Goal: Transaction & Acquisition: Download file/media

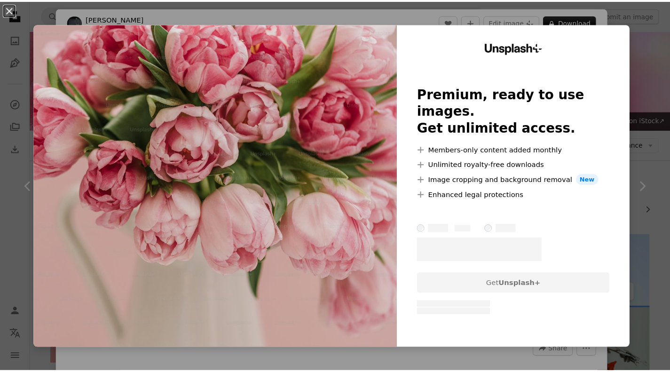
scroll to position [489, 0]
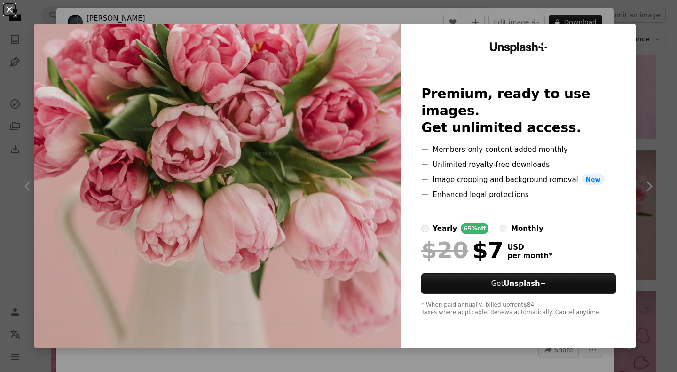
click at [13, 8] on button "An X shape" at bounding box center [9, 9] width 11 height 11
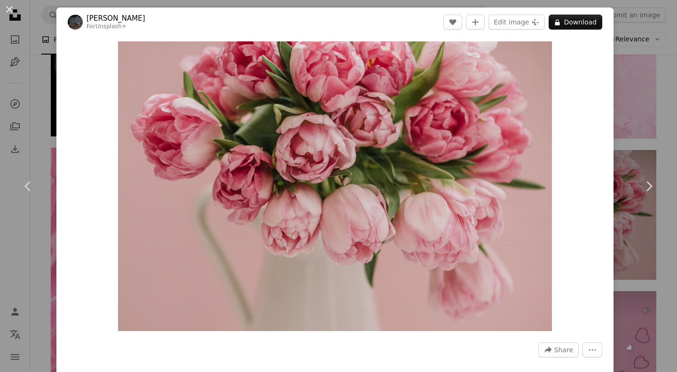
click at [47, 75] on div "An X shape Chevron left Chevron right [PERSON_NAME] For Unsplash+ A heart A plu…" at bounding box center [338, 186] width 677 height 372
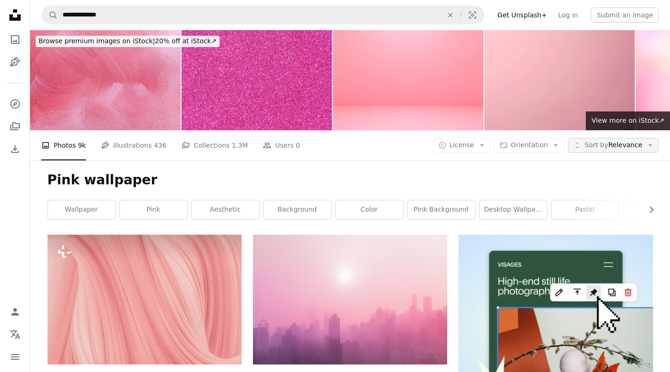
click at [615, 149] on span "Sort by Relevance" at bounding box center [613, 145] width 58 height 9
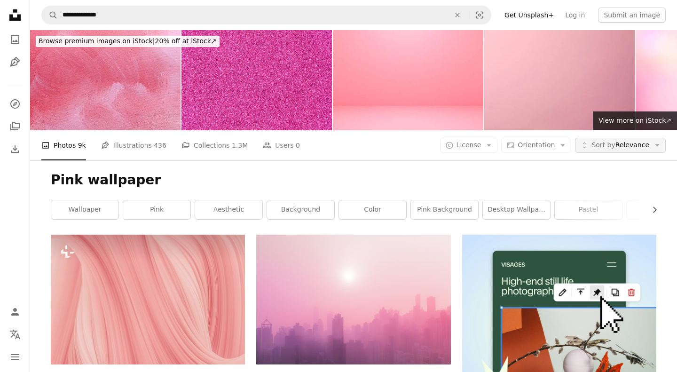
click at [615, 149] on span "Sort by Relevance" at bounding box center [620, 145] width 58 height 9
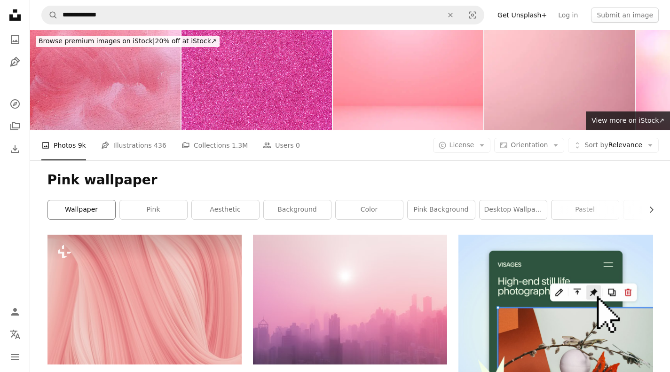
click at [109, 204] on link "wallpaper" at bounding box center [81, 209] width 67 height 19
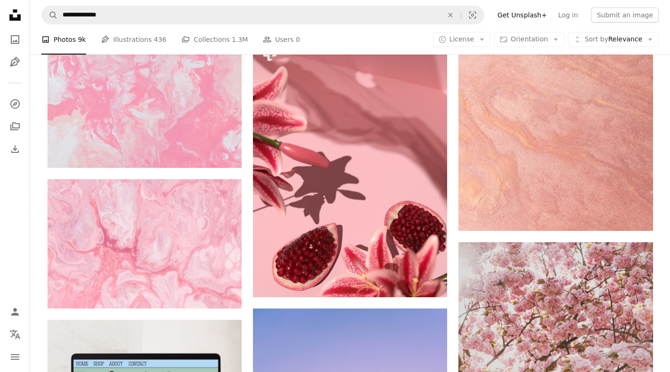
scroll to position [1605, 0]
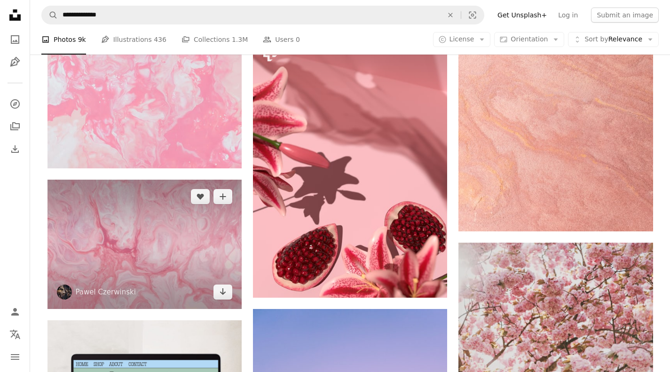
click at [200, 243] on img at bounding box center [144, 244] width 194 height 129
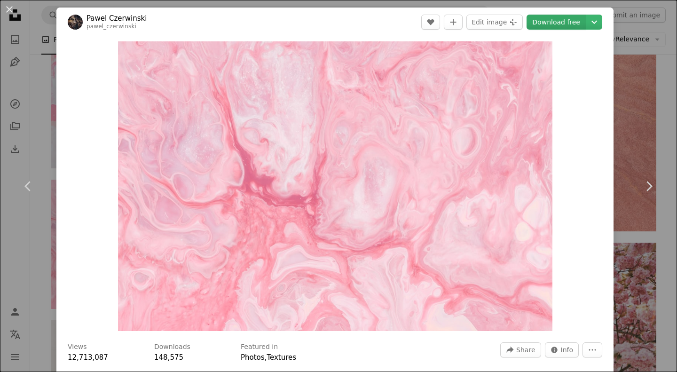
click at [550, 20] on link "Download free" at bounding box center [555, 22] width 59 height 15
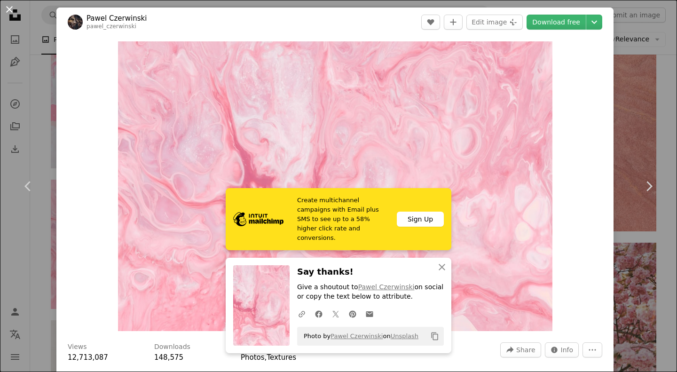
click at [15, 12] on button "An X shape" at bounding box center [9, 9] width 11 height 11
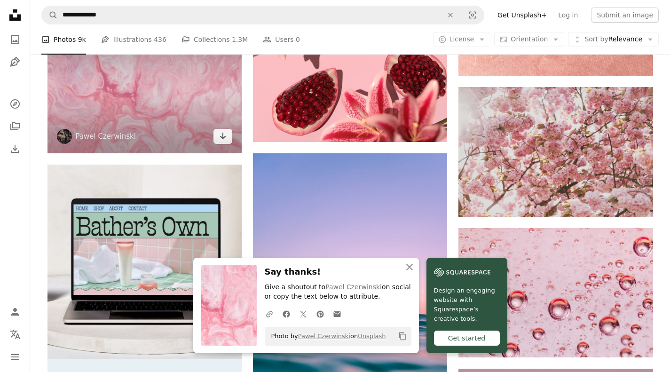
scroll to position [1761, 0]
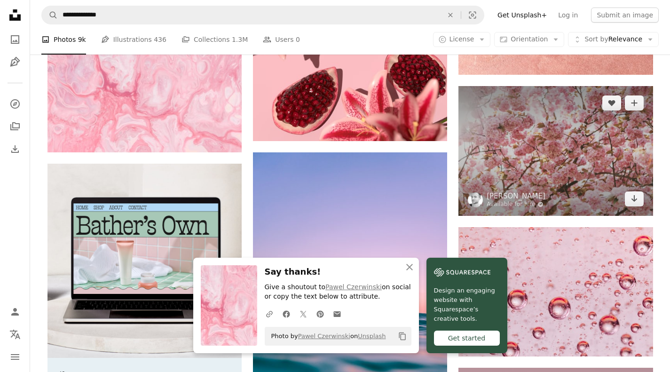
click at [501, 141] on img at bounding box center [555, 151] width 194 height 130
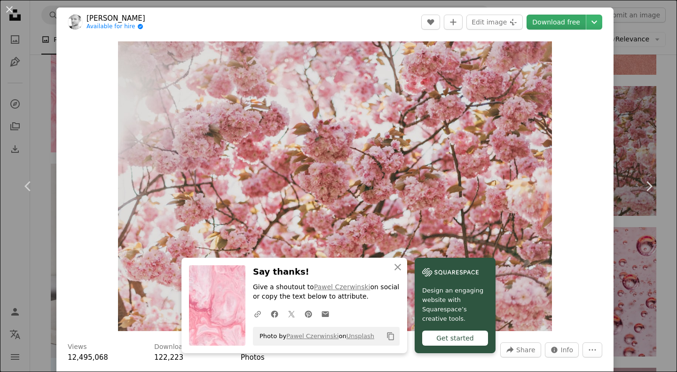
click at [550, 21] on link "Download free" at bounding box center [555, 22] width 59 height 15
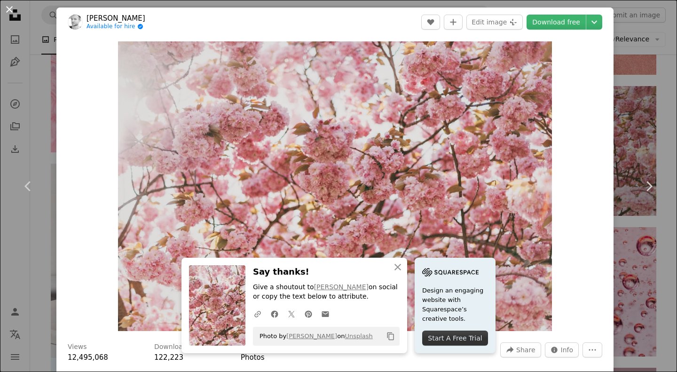
click at [13, 9] on button "An X shape" at bounding box center [9, 9] width 11 height 11
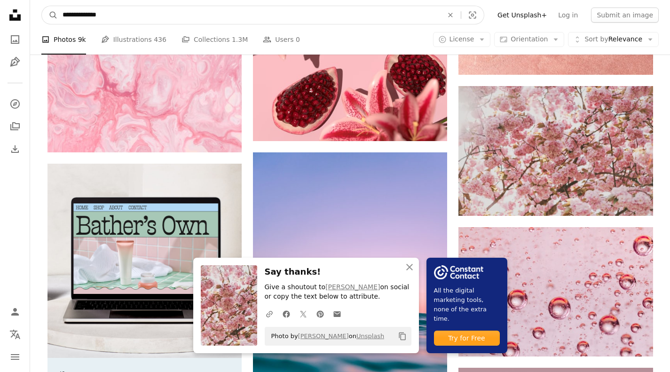
drag, startPoint x: 120, startPoint y: 12, endPoint x: 78, endPoint y: 20, distance: 42.6
click at [78, 20] on input "**********" at bounding box center [249, 15] width 382 height 18
type input "**********"
click button "A magnifying glass" at bounding box center [50, 15] width 16 height 18
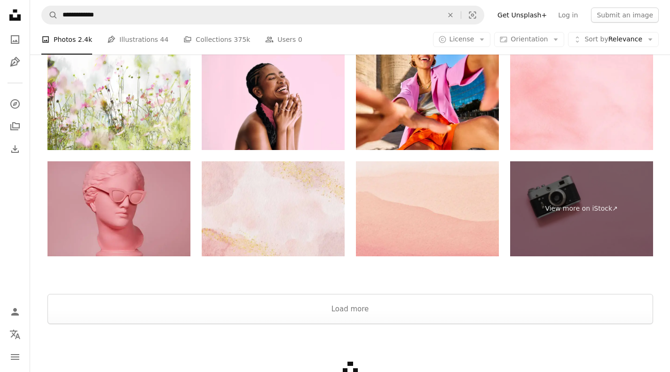
scroll to position [1778, 0]
